Goal: Check status: Check status

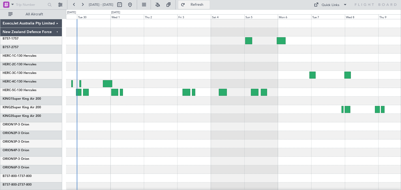
click at [208, 4] on span "Refresh" at bounding box center [197, 5] width 22 height 4
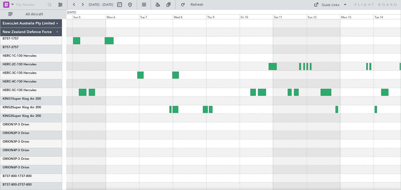
click at [78, 147] on div at bounding box center [233, 126] width 334 height 215
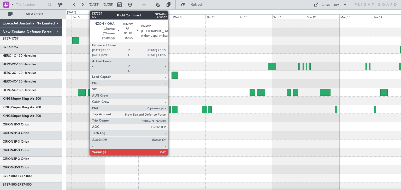
click at [170, 109] on div at bounding box center [170, 109] width 2 height 7
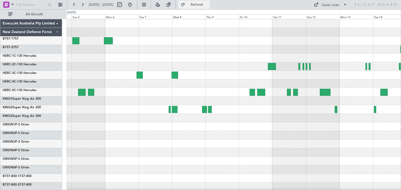
click at [205, 3] on span "Refresh" at bounding box center [197, 5] width 22 height 4
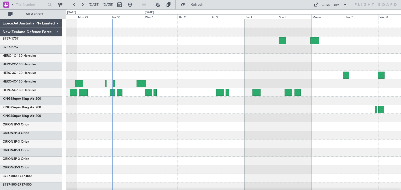
click at [325, 152] on div at bounding box center [233, 126] width 334 height 215
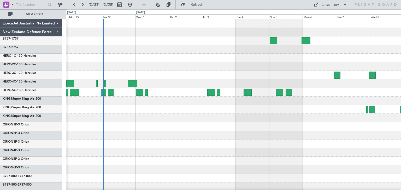
click at [258, 121] on div at bounding box center [233, 118] width 334 height 9
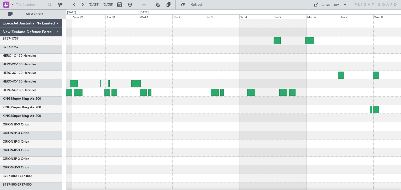
click at [206, 3] on span "Refresh" at bounding box center [197, 5] width 22 height 4
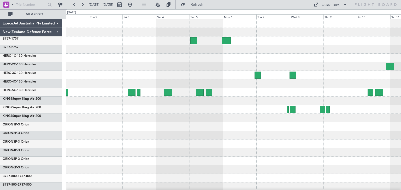
click at [236, 145] on div at bounding box center [233, 126] width 334 height 215
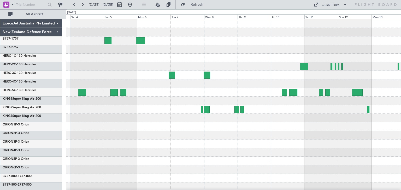
scroll to position [2, 0]
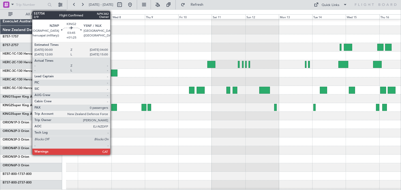
click at [112, 107] on div at bounding box center [114, 107] width 6 height 7
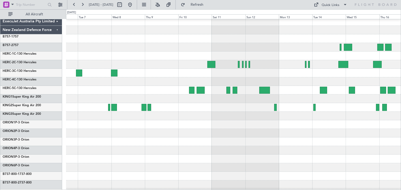
scroll to position [0, 0]
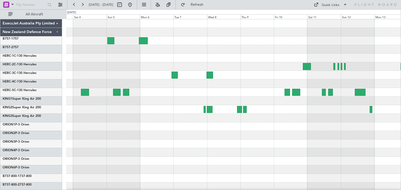
click at [400, 128] on div "ExecuJet Australia Pty Limited New Zealand Defence Force B757-1 757 B757-2 757 …" at bounding box center [200, 99] width 401 height 181
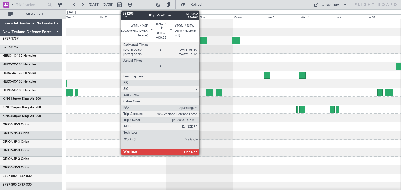
click at [201, 40] on div at bounding box center [203, 40] width 7 height 7
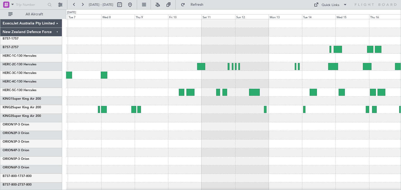
click at [46, 132] on div "ExecuJet Australia Pty Limited New Zealand Defence Force B757-1 757 B757-2 757 …" at bounding box center [200, 99] width 401 height 181
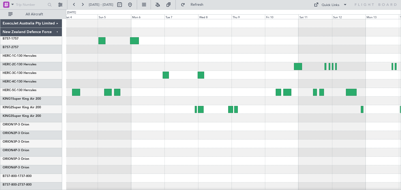
click at [288, 154] on div at bounding box center [233, 152] width 334 height 9
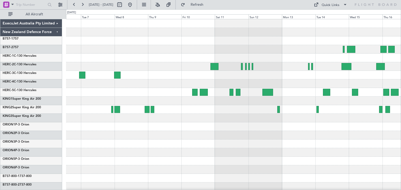
click at [194, 148] on div at bounding box center [233, 144] width 334 height 9
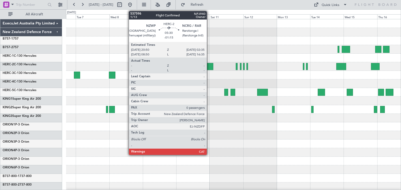
click at [209, 64] on div at bounding box center [209, 66] width 8 height 7
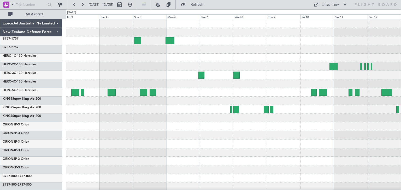
click at [297, 143] on div at bounding box center [233, 126] width 334 height 215
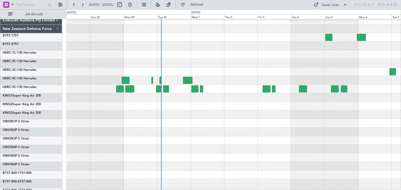
click at [319, 141] on div at bounding box center [233, 140] width 334 height 9
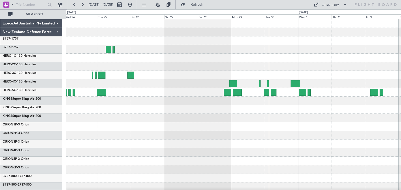
click at [252, 122] on div at bounding box center [233, 118] width 334 height 9
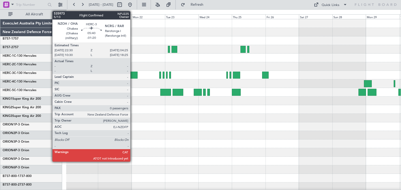
click at [133, 73] on div at bounding box center [133, 75] width 8 height 7
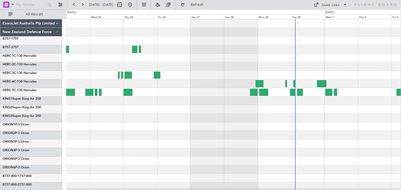
click at [115, 138] on div at bounding box center [233, 126] width 334 height 215
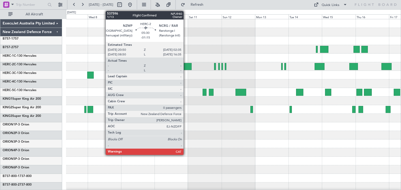
click at [186, 65] on div at bounding box center [187, 66] width 8 height 7
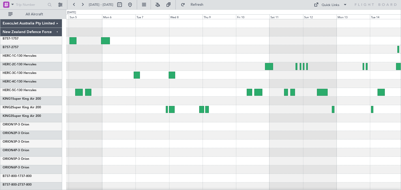
click at [339, 155] on div at bounding box center [233, 126] width 334 height 215
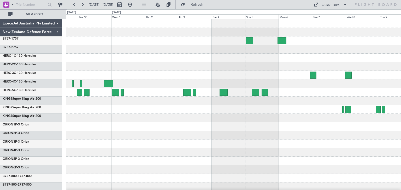
click at [382, 162] on div at bounding box center [233, 126] width 334 height 215
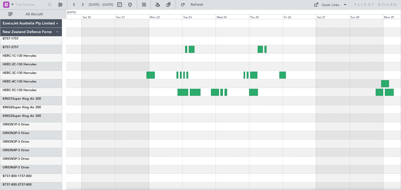
click at [400, 165] on div "ExecuJet Australia Pty Limited New Zealand Defence Force B757-1 757 B757-2 757 …" at bounding box center [200, 99] width 401 height 181
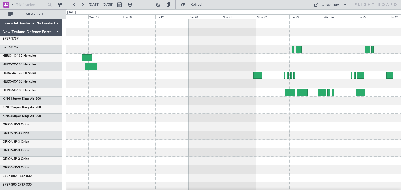
click at [289, 147] on div at bounding box center [233, 144] width 334 height 9
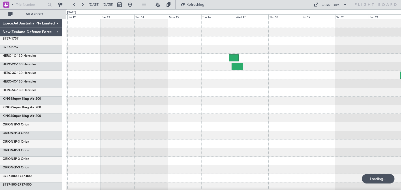
click at [331, 142] on div at bounding box center [233, 126] width 334 height 215
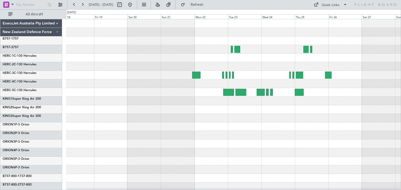
click at [164, 132] on div at bounding box center [233, 135] width 334 height 9
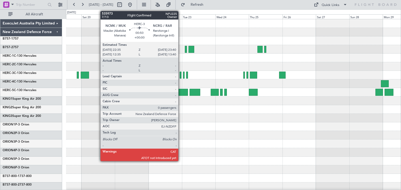
click at [181, 76] on div at bounding box center [180, 75] width 2 height 7
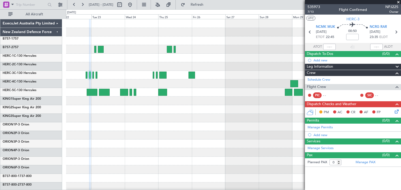
click at [149, 131] on div at bounding box center [233, 127] width 334 height 9
click at [398, 4] on div "535973 7/13 Flight Confirmed NPJ225 Owner" at bounding box center [353, 9] width 96 height 10
click at [398, 3] on span at bounding box center [398, 2] width 5 height 5
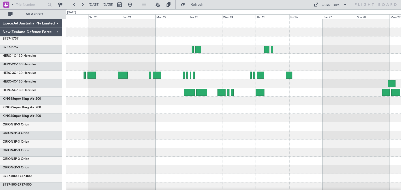
click at [193, 131] on div at bounding box center [233, 126] width 334 height 215
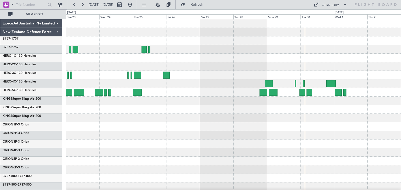
click at [57, 155] on div "ExecuJet Australia Pty Limited New Zealand Defence Force B757-1 757 B757-2 757 …" at bounding box center [200, 99] width 401 height 181
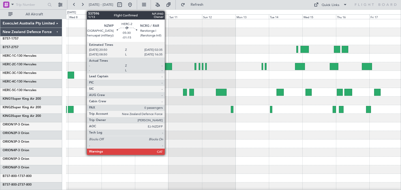
click at [167, 65] on div at bounding box center [168, 66] width 8 height 7
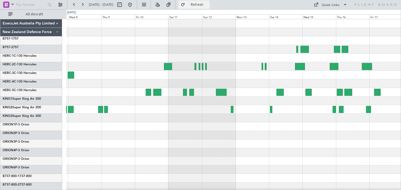
click at [207, 3] on span "Refresh" at bounding box center [197, 5] width 22 height 4
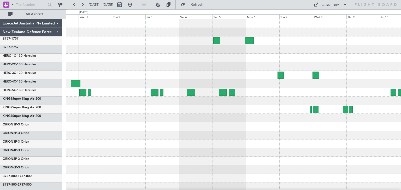
click at [400, 148] on div "ExecuJet Australia Pty Limited New Zealand Defence Force B757-1 757 B757-2 757 …" at bounding box center [200, 99] width 401 height 181
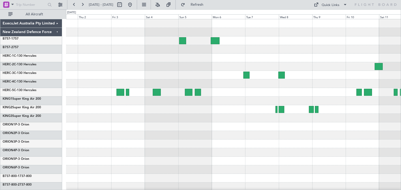
click at [135, 140] on div at bounding box center [233, 144] width 334 height 9
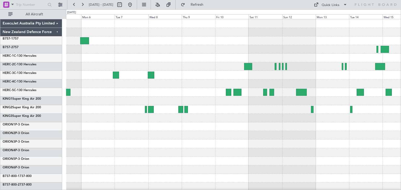
click at [162, 85] on div at bounding box center [233, 84] width 334 height 9
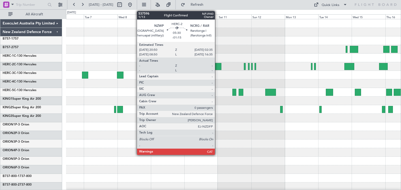
click at [217, 66] on div at bounding box center [217, 66] width 8 height 7
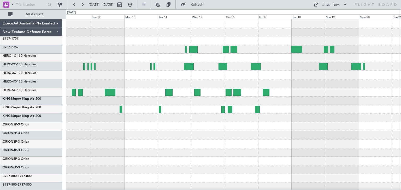
click at [141, 161] on div at bounding box center [233, 126] width 334 height 215
